Goal: Task Accomplishment & Management: Complete application form

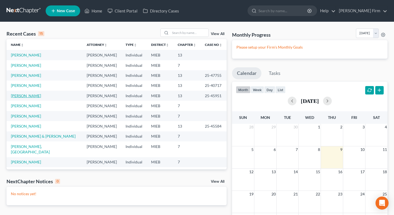
click at [18, 98] on link "[PERSON_NAME]" at bounding box center [26, 95] width 30 height 5
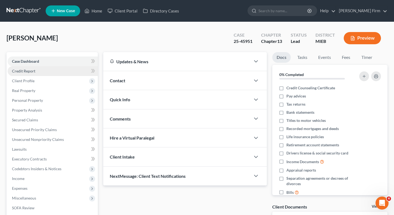
click at [24, 74] on link "Credit Report" at bounding box center [53, 71] width 90 height 10
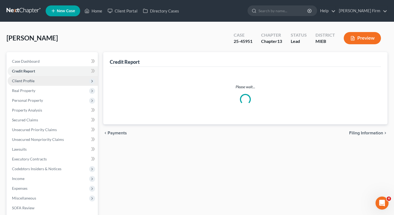
click at [24, 82] on span "Client Profile" at bounding box center [23, 80] width 23 height 5
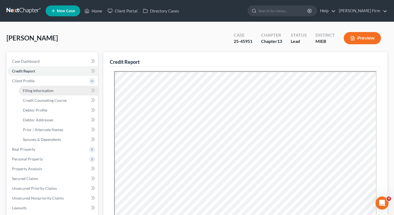
click at [25, 89] on span "Filing Information" at bounding box center [38, 90] width 31 height 5
select select "1"
select select "0"
select select "3"
select select "0"
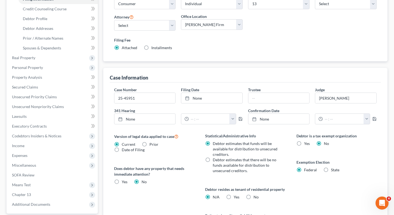
scroll to position [81, 0]
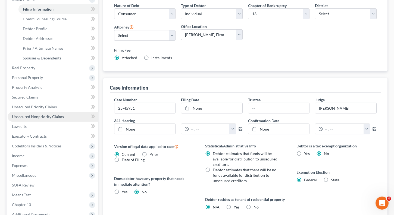
click at [31, 116] on span "Unsecured Nonpriority Claims" at bounding box center [38, 116] width 52 height 5
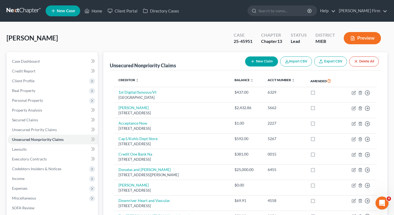
click at [264, 63] on button "New Claim" at bounding box center [261, 61] width 33 height 10
select select "0"
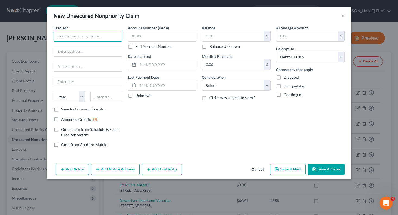
click at [81, 35] on input "text" at bounding box center [87, 36] width 69 height 11
type input "State of [US_STATE]"
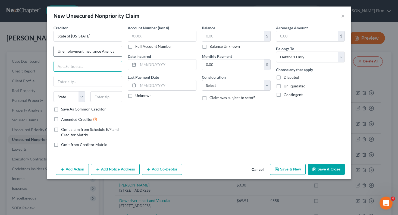
click at [116, 52] on input "Unemployment Insurance Agency" at bounding box center [88, 51] width 68 height 10
type input "Unemployment Insurance Agency Department #771760"
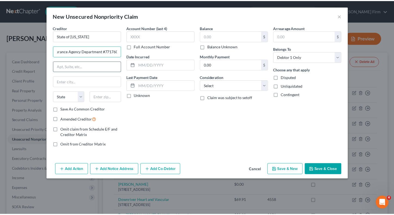
scroll to position [0, 0]
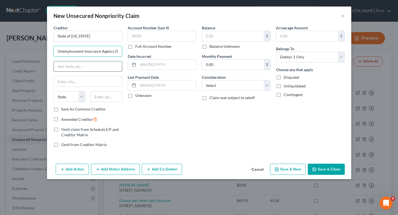
click at [99, 69] on input "text" at bounding box center [88, 66] width 68 height 10
type input "PO Box 77000"
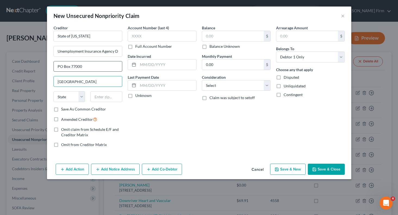
type input "[GEOGRAPHIC_DATA]"
select select "23"
type input "48161"
type input "Monroe"
click at [61, 110] on label "Save As Common Creditor" at bounding box center [83, 108] width 45 height 5
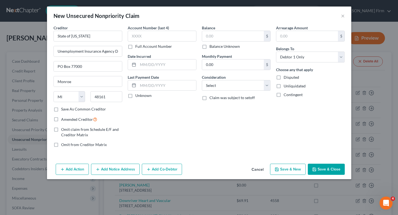
click at [63, 110] on input "Save As Common Creditor" at bounding box center [65, 108] width 4 height 4
checkbox input "true"
click at [151, 39] on input "text" at bounding box center [162, 36] width 69 height 11
type input "9152"
click at [154, 62] on input "text" at bounding box center [167, 64] width 58 height 10
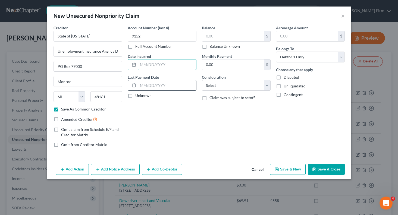
type input "[DATE]"
click at [226, 38] on input "text" at bounding box center [233, 36] width 62 height 10
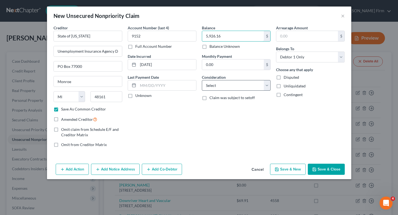
type input "5,926.16"
click at [226, 90] on select "Select Cable / Satellite Services Collection Agency Credit Card Debt Debt Couns…" at bounding box center [236, 85] width 69 height 11
select select "14"
click at [202, 80] on select "Select Cable / Satellite Services Collection Agency Credit Card Debt Debt Couns…" at bounding box center [236, 85] width 69 height 11
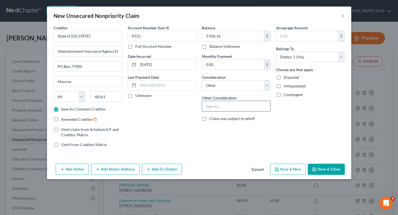
click at [225, 104] on input "text" at bounding box center [236, 106] width 68 height 10
type input "Unemployment Claim by State"
click at [308, 40] on input "text" at bounding box center [307, 36] width 62 height 10
click at [320, 120] on div "Arrearage Amount $ Belongs To * Select Debtor 1 Only Debtor 2 Only Debtor 1 And…" at bounding box center [310, 88] width 74 height 127
click at [324, 172] on button "Save & Close" at bounding box center [326, 169] width 37 height 11
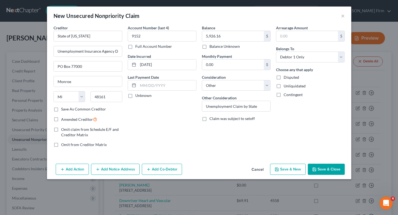
checkbox input "false"
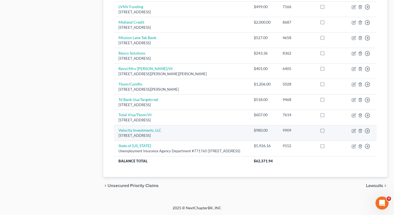
scroll to position [327, 0]
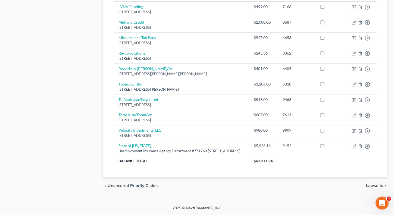
click at [371, 188] on span "Lawsuits" at bounding box center [374, 186] width 17 height 4
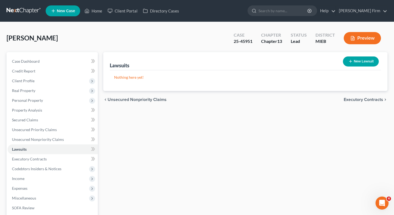
click at [364, 99] on span "Executory Contracts" at bounding box center [362, 99] width 39 height 4
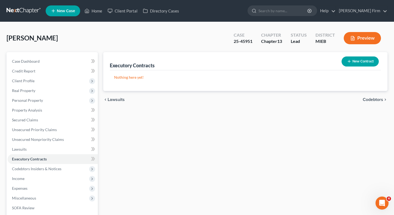
click at [364, 99] on span "Codebtors" at bounding box center [373, 99] width 20 height 4
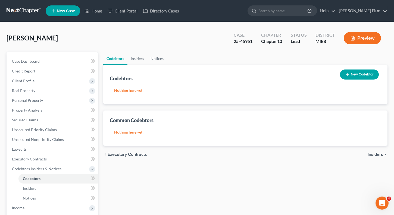
click at [372, 154] on span "Insiders" at bounding box center [374, 154] width 15 height 4
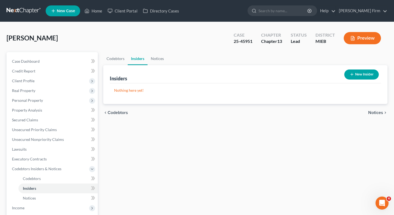
click at [371, 113] on span "Notices" at bounding box center [375, 113] width 15 height 4
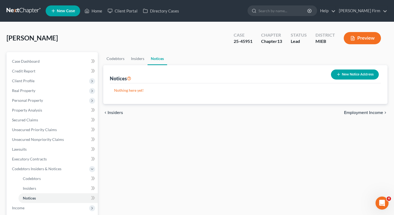
click at [371, 113] on span "Employment Income" at bounding box center [363, 113] width 39 height 4
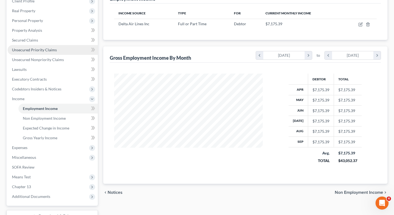
scroll to position [81, 0]
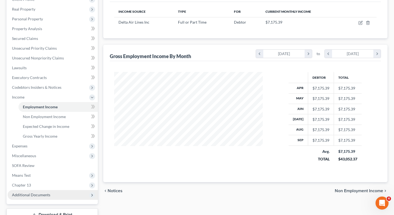
click at [57, 194] on span "Additional Documents" at bounding box center [53, 195] width 90 height 10
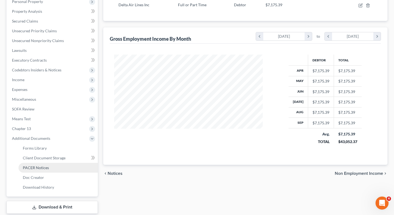
scroll to position [109, 0]
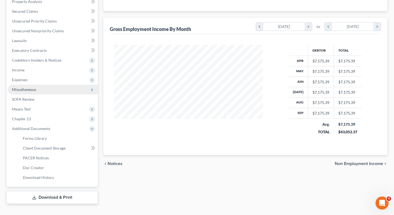
click at [53, 87] on span "Miscellaneous" at bounding box center [53, 90] width 90 height 10
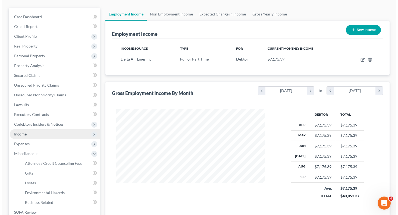
scroll to position [54, 0]
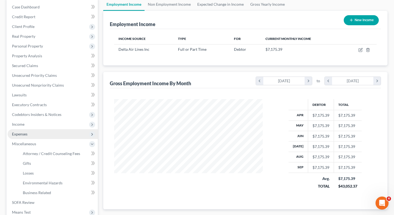
click at [48, 129] on span "Expenses" at bounding box center [53, 134] width 90 height 10
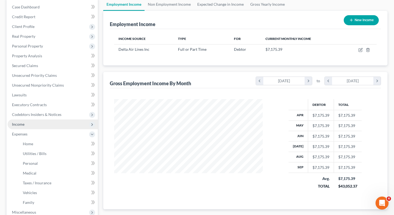
click at [48, 125] on span "Income" at bounding box center [53, 124] width 90 height 10
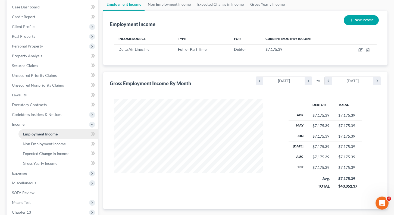
click at [48, 132] on span "Employment Income" at bounding box center [40, 134] width 35 height 5
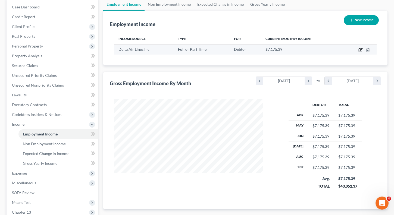
click at [359, 51] on icon "button" at bounding box center [360, 50] width 4 height 4
select select "0"
select select "10"
select select "2"
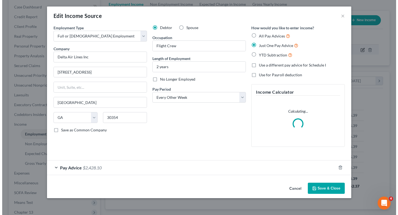
scroll to position [97, 161]
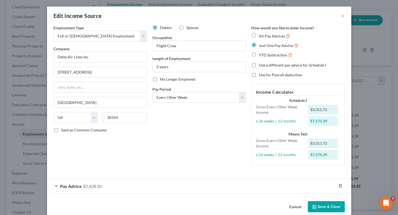
click at [55, 184] on div "Pay Advice $2,428.10" at bounding box center [191, 186] width 289 height 14
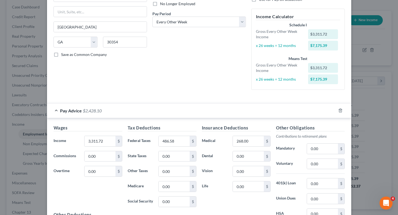
scroll to position [81, 0]
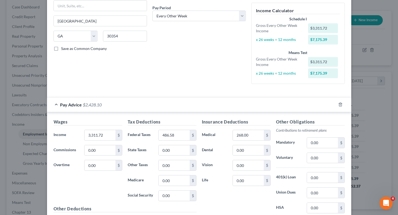
click at [54, 107] on div "Pay Advice $2,428.10" at bounding box center [191, 104] width 289 height 14
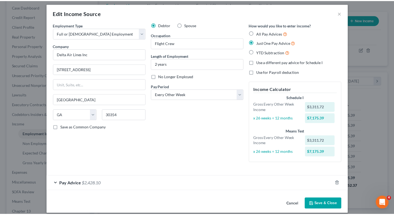
scroll to position [0, 0]
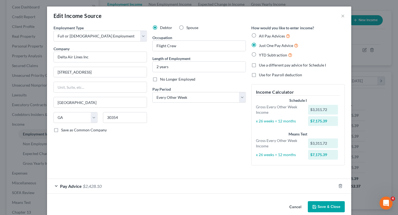
click at [291, 208] on button "Cancel" at bounding box center [295, 207] width 21 height 11
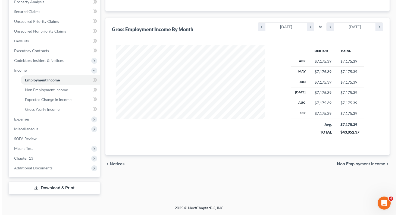
scroll to position [27, 0]
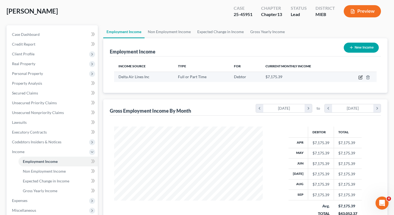
click at [360, 77] on icon "button" at bounding box center [360, 77] width 4 height 4
select select "0"
select select "10"
select select "2"
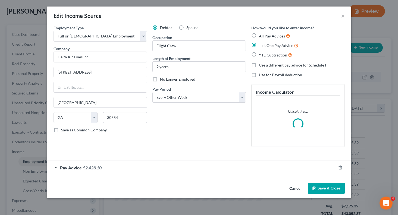
scroll to position [97, 161]
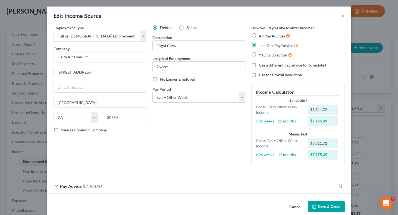
click at [56, 166] on div "Employment Type * Select Full or [DEMOGRAPHIC_DATA] Employment Self Employment …" at bounding box center [100, 97] width 99 height 145
click at [53, 186] on div "Pay Advice $2,428.10" at bounding box center [191, 186] width 289 height 14
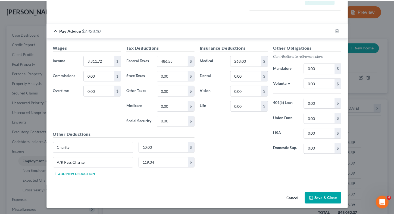
scroll to position [156, 0]
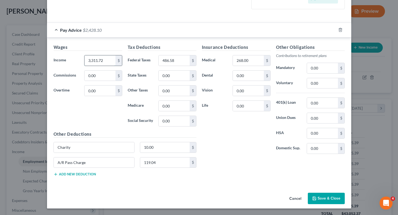
click at [105, 62] on input "3,311.72" at bounding box center [99, 60] width 31 height 10
click at [291, 201] on button "Cancel" at bounding box center [295, 198] width 21 height 11
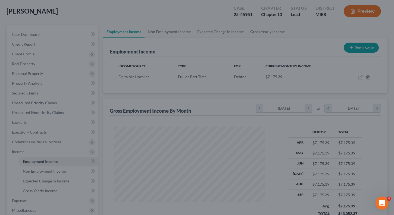
scroll to position [271439, 271377]
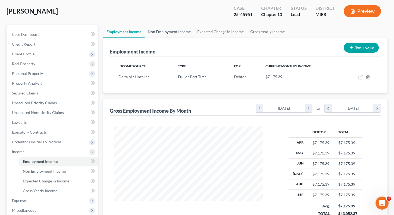
click at [170, 30] on link "Non Employment Income" at bounding box center [168, 31] width 49 height 13
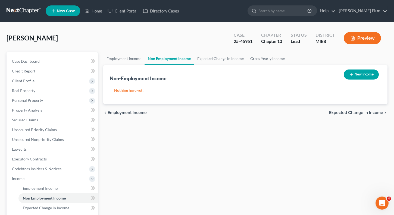
click at [364, 71] on button "New Income" at bounding box center [360, 75] width 35 height 10
select select "0"
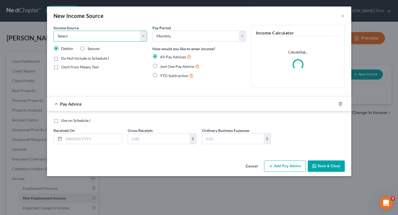
click at [143, 36] on select "Select Unemployment Disability (from employer) Pension Retirement Social Securi…" at bounding box center [99, 36] width 93 height 11
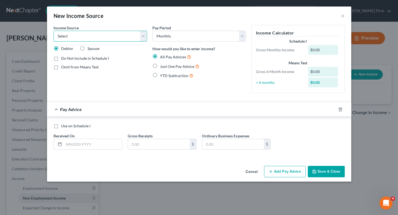
select select "13"
click at [53, 31] on select "Select Unemployment Disability (from employer) Pension Retirement Social Securi…" at bounding box center [99, 36] width 93 height 11
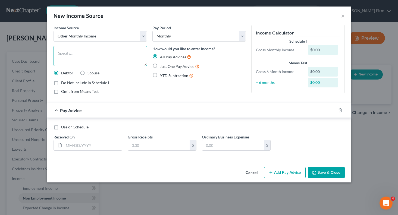
click at [120, 56] on textarea at bounding box center [99, 56] width 93 height 20
click at [88, 149] on input "text" at bounding box center [93, 145] width 58 height 10
click at [160, 64] on label "Just One Pay Advice" at bounding box center [179, 66] width 39 height 6
click at [162, 64] on input "Just One Pay Advice" at bounding box center [164, 65] width 4 height 4
radio input "true"
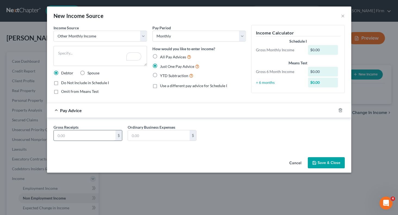
click at [65, 137] on input "text" at bounding box center [85, 135] width 62 height 10
type input "585.00"
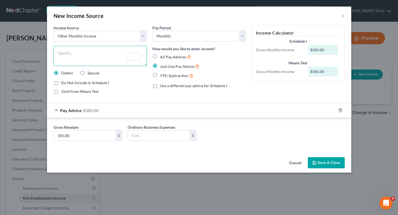
click at [85, 51] on textarea "To enrich screen reader interactions, please activate Accessibility in Grammarl…" at bounding box center [99, 56] width 93 height 20
type textarea "Prorated annual bonus received in February each year."
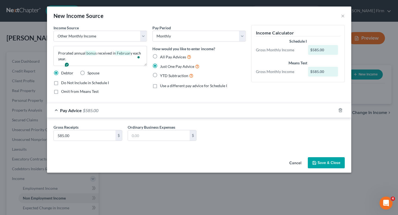
click at [330, 163] on button "Save & Close" at bounding box center [326, 162] width 37 height 11
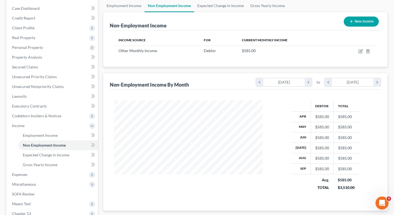
scroll to position [54, 0]
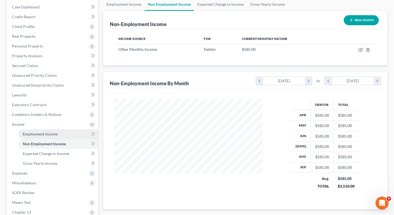
click at [40, 134] on span "Employment Income" at bounding box center [40, 134] width 35 height 5
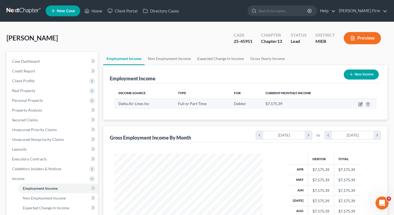
click at [360, 105] on icon "button" at bounding box center [361, 103] width 2 height 2
select select "0"
select select "10"
select select "2"
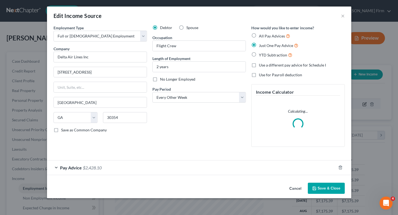
scroll to position [97, 161]
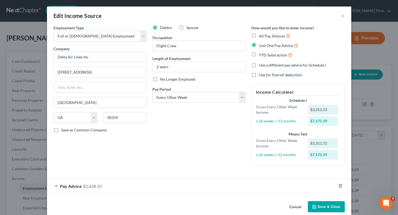
click at [60, 185] on span "Pay Advice" at bounding box center [71, 186] width 22 height 5
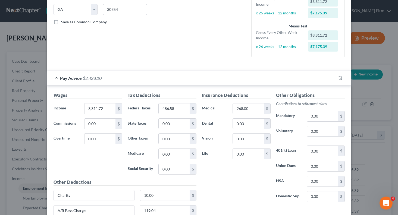
scroll to position [109, 0]
click at [105, 108] on input "3,311.72" at bounding box center [99, 108] width 31 height 10
type input "3,042.48"
click at [109, 157] on div "Wages Income * 3,042.48 $ Commissions 0.00 $ Overtime 0.00 $" at bounding box center [88, 135] width 74 height 87
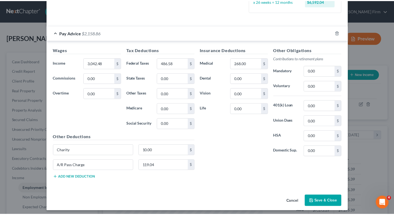
scroll to position [156, 0]
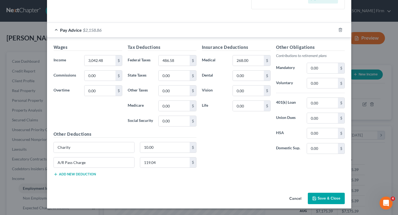
click at [321, 196] on button "Save & Close" at bounding box center [326, 198] width 37 height 11
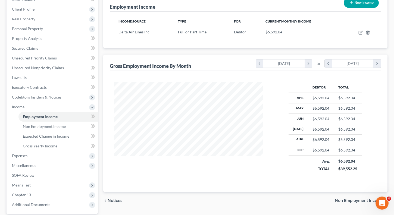
scroll to position [81, 0]
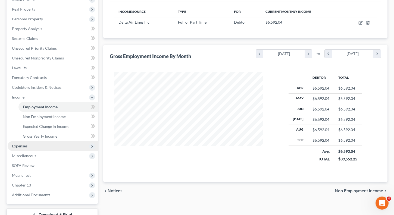
click at [45, 146] on span "Expenses" at bounding box center [53, 146] width 90 height 10
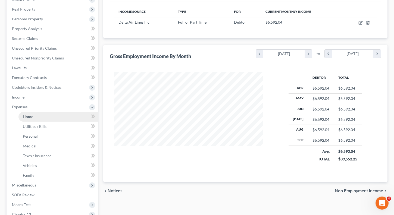
click at [49, 116] on link "Home" at bounding box center [57, 117] width 79 height 10
